Goal: Transaction & Acquisition: Purchase product/service

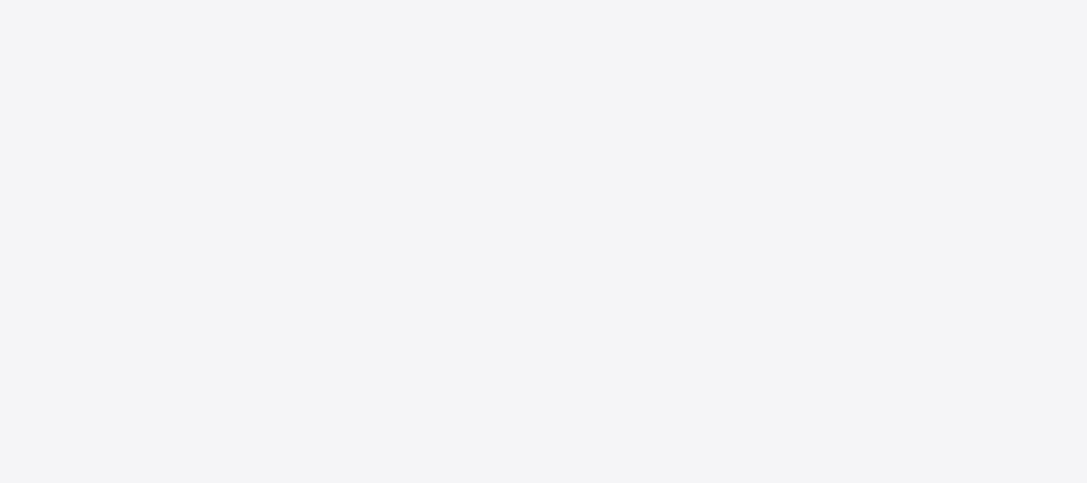
drag, startPoint x: 0, startPoint y: 0, endPoint x: 594, endPoint y: 206, distance: 629.1
click at [594, 206] on div at bounding box center [543, 241] width 1087 height 483
click at [610, 136] on div at bounding box center [543, 241] width 1087 height 483
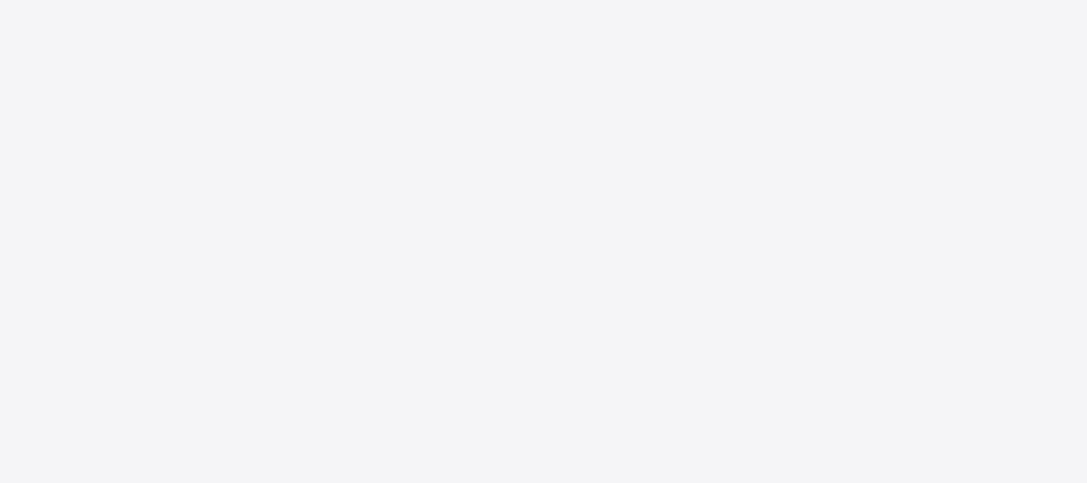
click at [610, 136] on div at bounding box center [543, 241] width 1087 height 483
click at [455, 196] on div at bounding box center [543, 241] width 1087 height 483
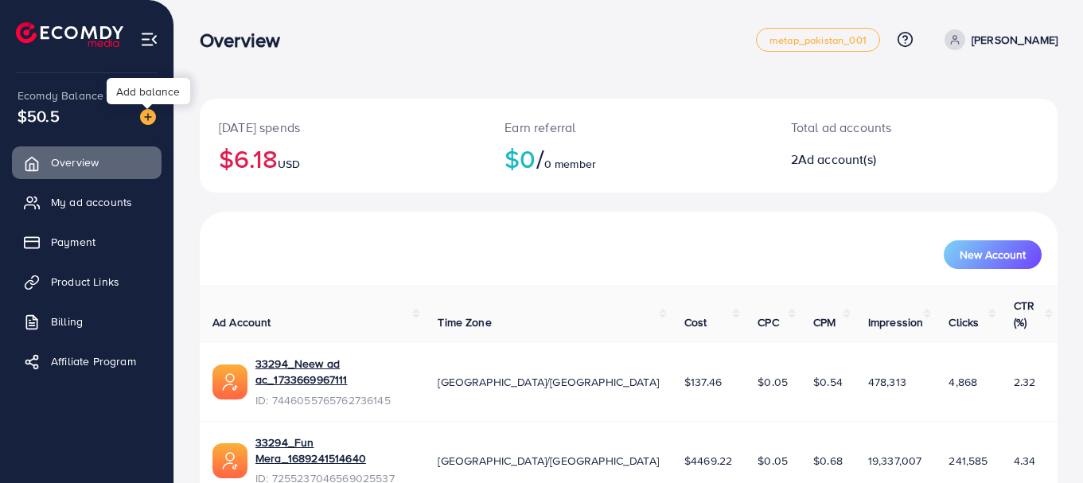
click at [145, 113] on img at bounding box center [148, 117] width 16 height 16
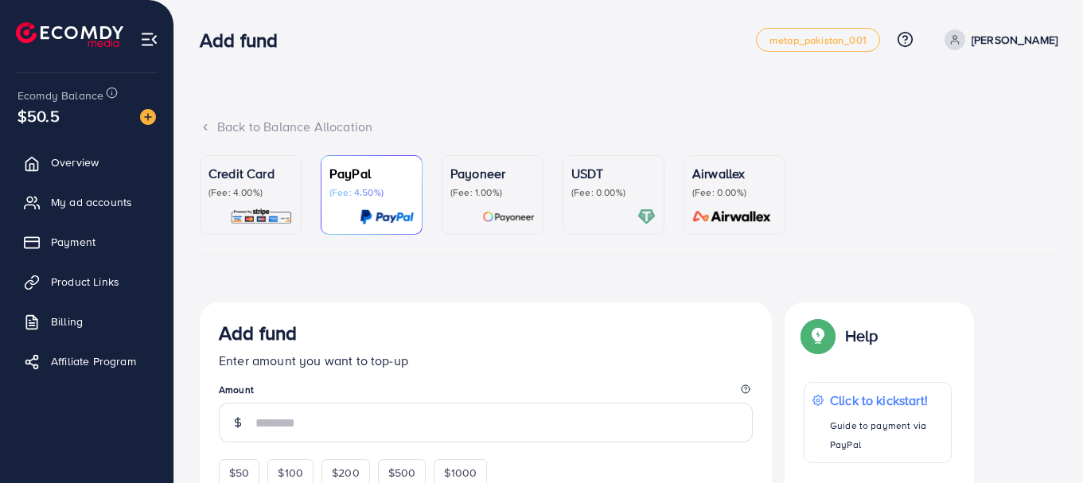
click at [281, 212] on img at bounding box center [261, 217] width 63 height 18
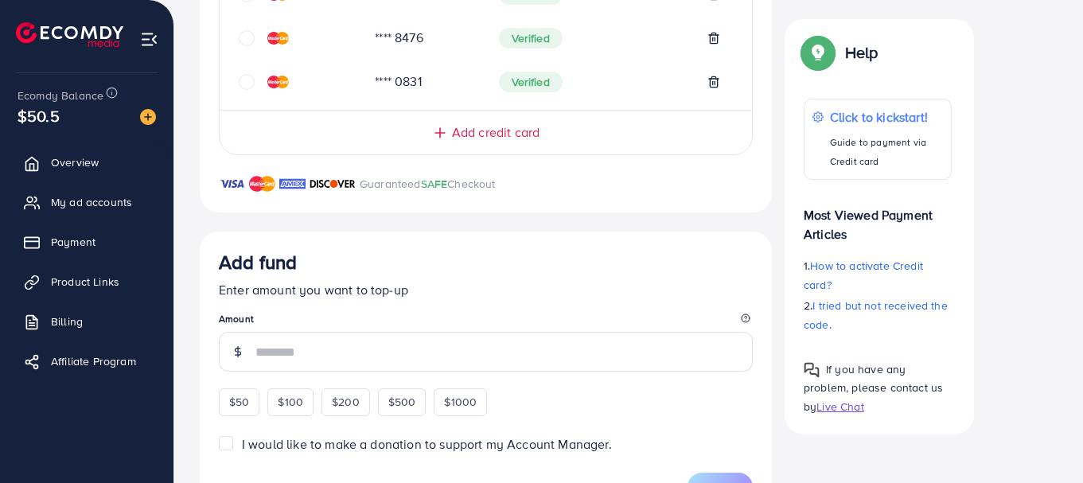
scroll to position [541, 0]
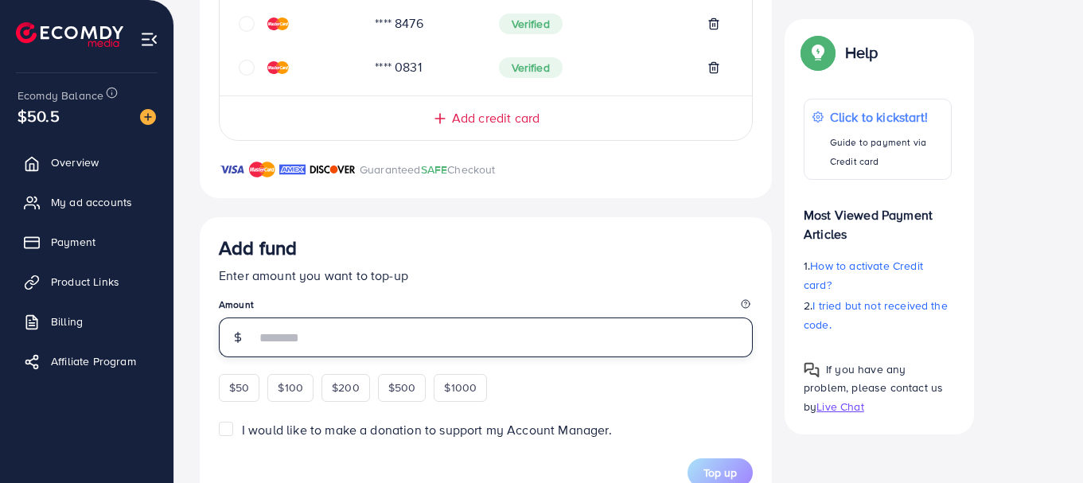
click at [270, 340] on input "number" at bounding box center [503, 337] width 497 height 40
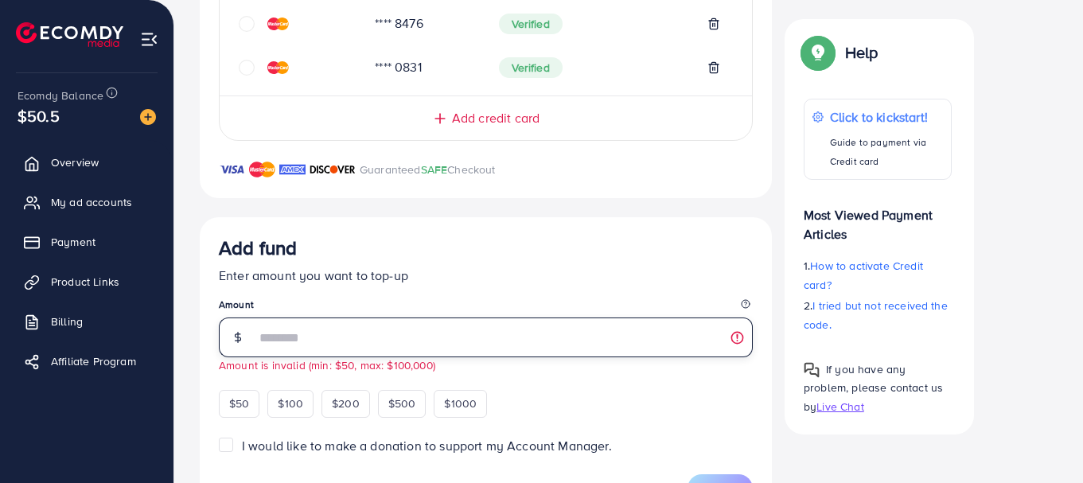
type input "*"
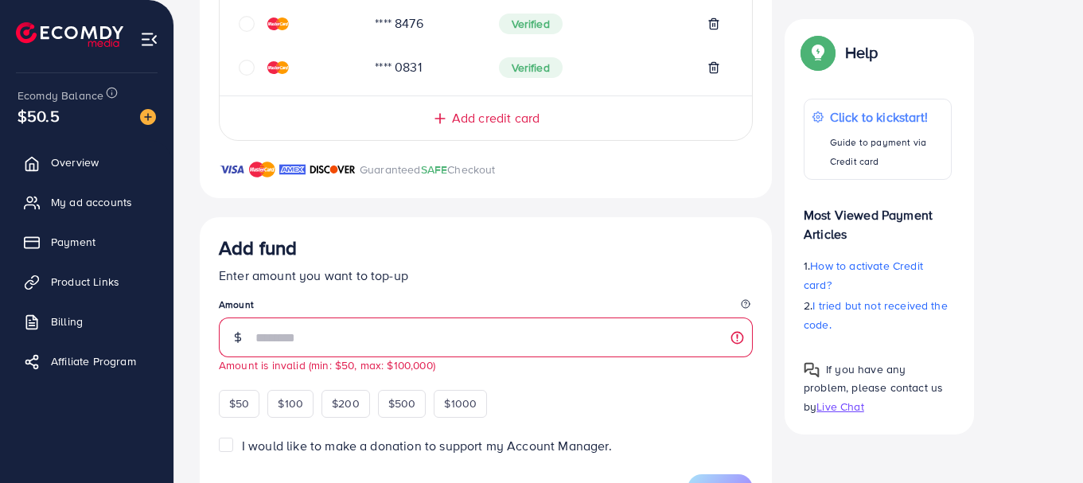
click at [635, 395] on div "Add fund Enter amount you want to top-up Amount * Amount is invalid (min: $50, …" at bounding box center [486, 326] width 534 height 181
click at [245, 409] on span "$50" at bounding box center [239, 403] width 20 height 16
type input "**"
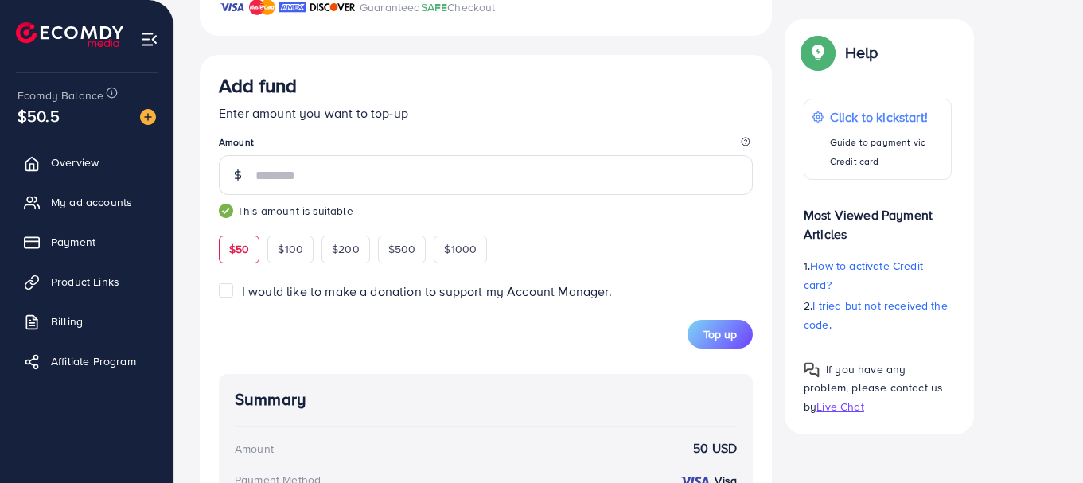
scroll to position [711, 0]
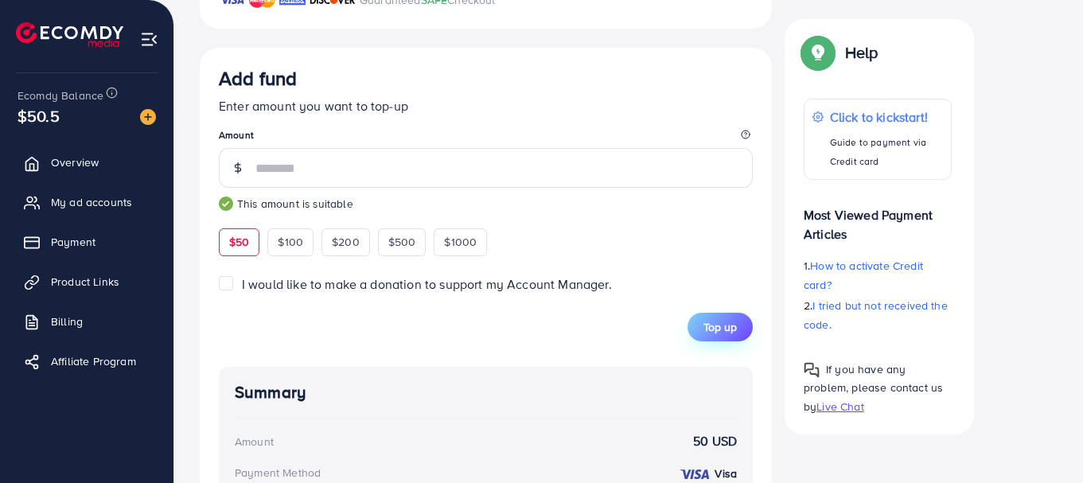
click at [727, 316] on button "Top up" at bounding box center [719, 327] width 65 height 29
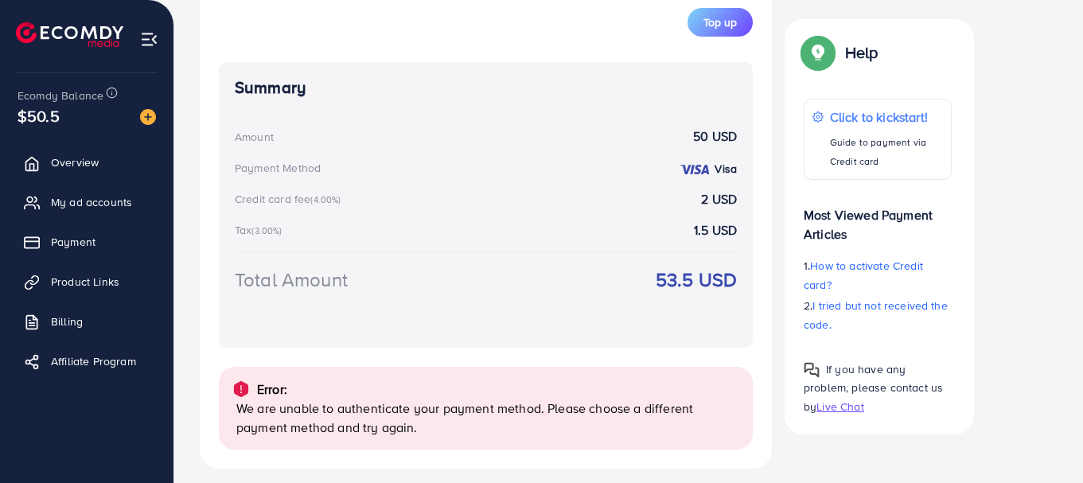
scroll to position [1026, 0]
